Goal: Transaction & Acquisition: Purchase product/service

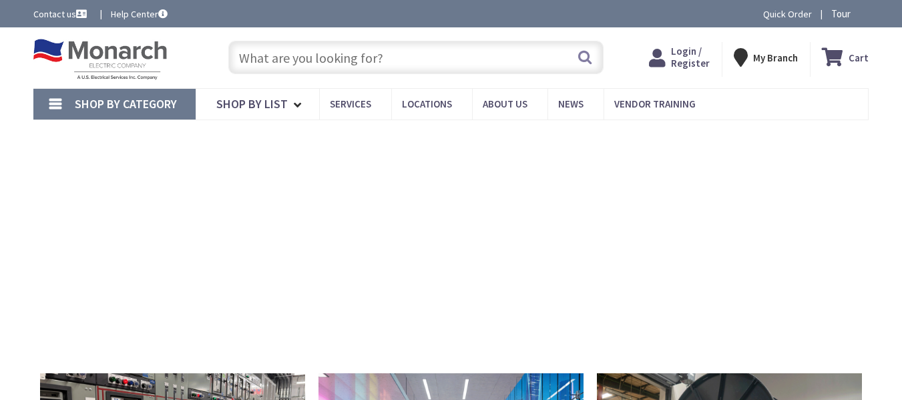
type input "[GEOGRAPHIC_DATA], [GEOGRAPHIC_DATA]"
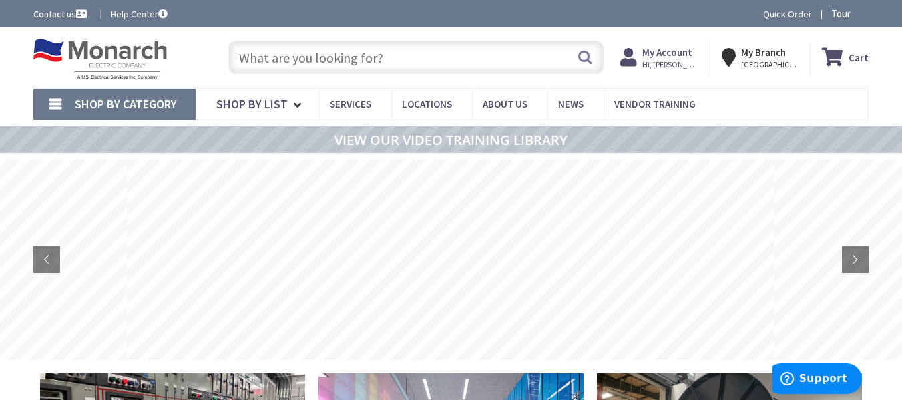
click at [317, 55] on input "text" at bounding box center [415, 57] width 375 height 33
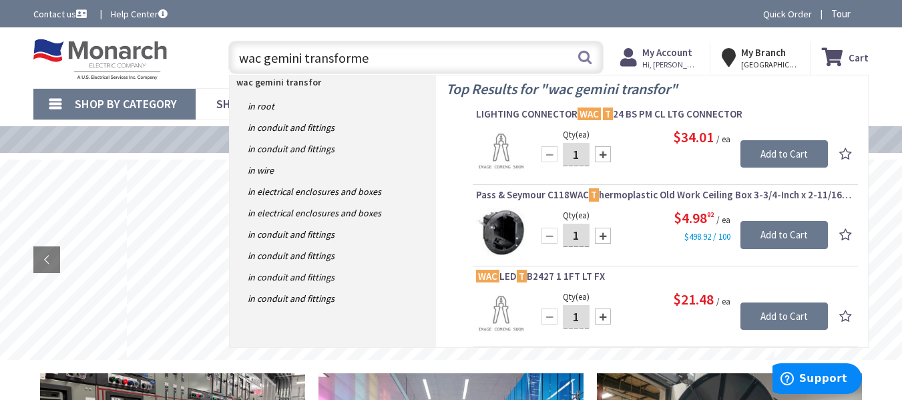
type input "wac gemini transformer"
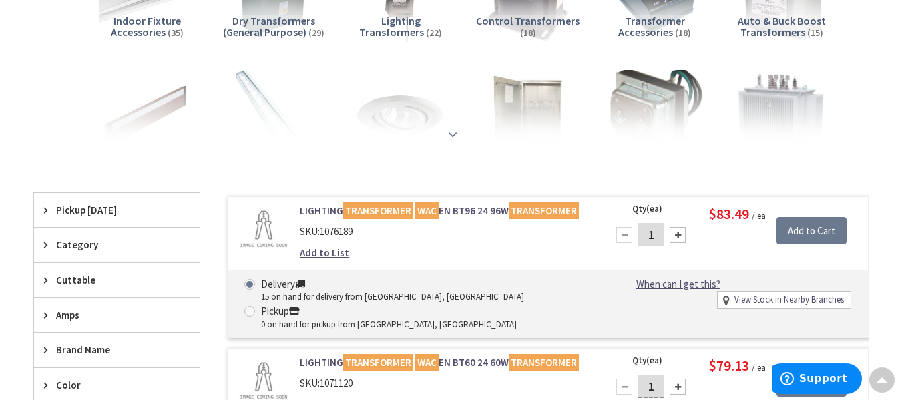
scroll to position [269, 0]
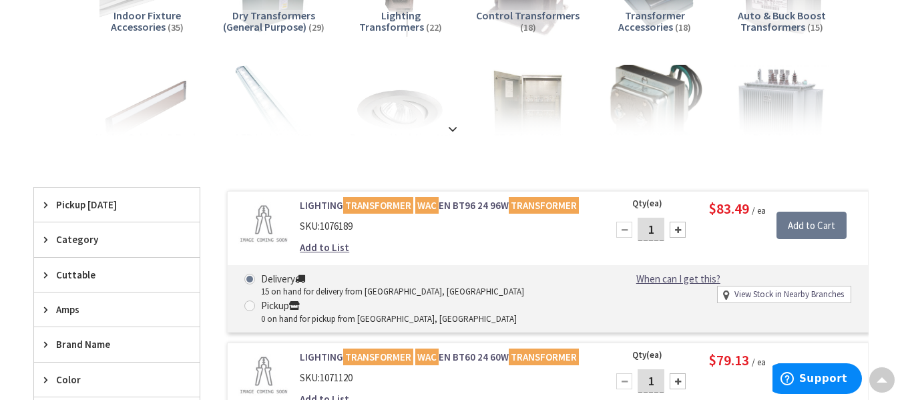
click at [573, 49] on div "Control Transformers (18)" at bounding box center [527, 33] width 105 height 47
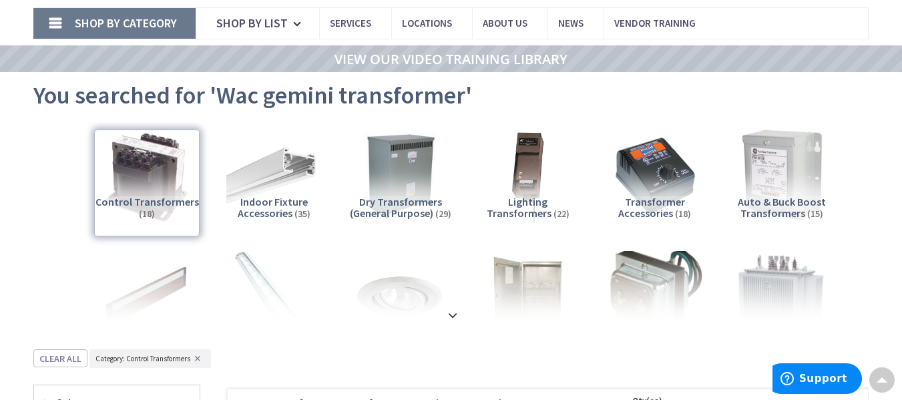
scroll to position [0, 0]
